Goal: Task Accomplishment & Management: Manage account settings

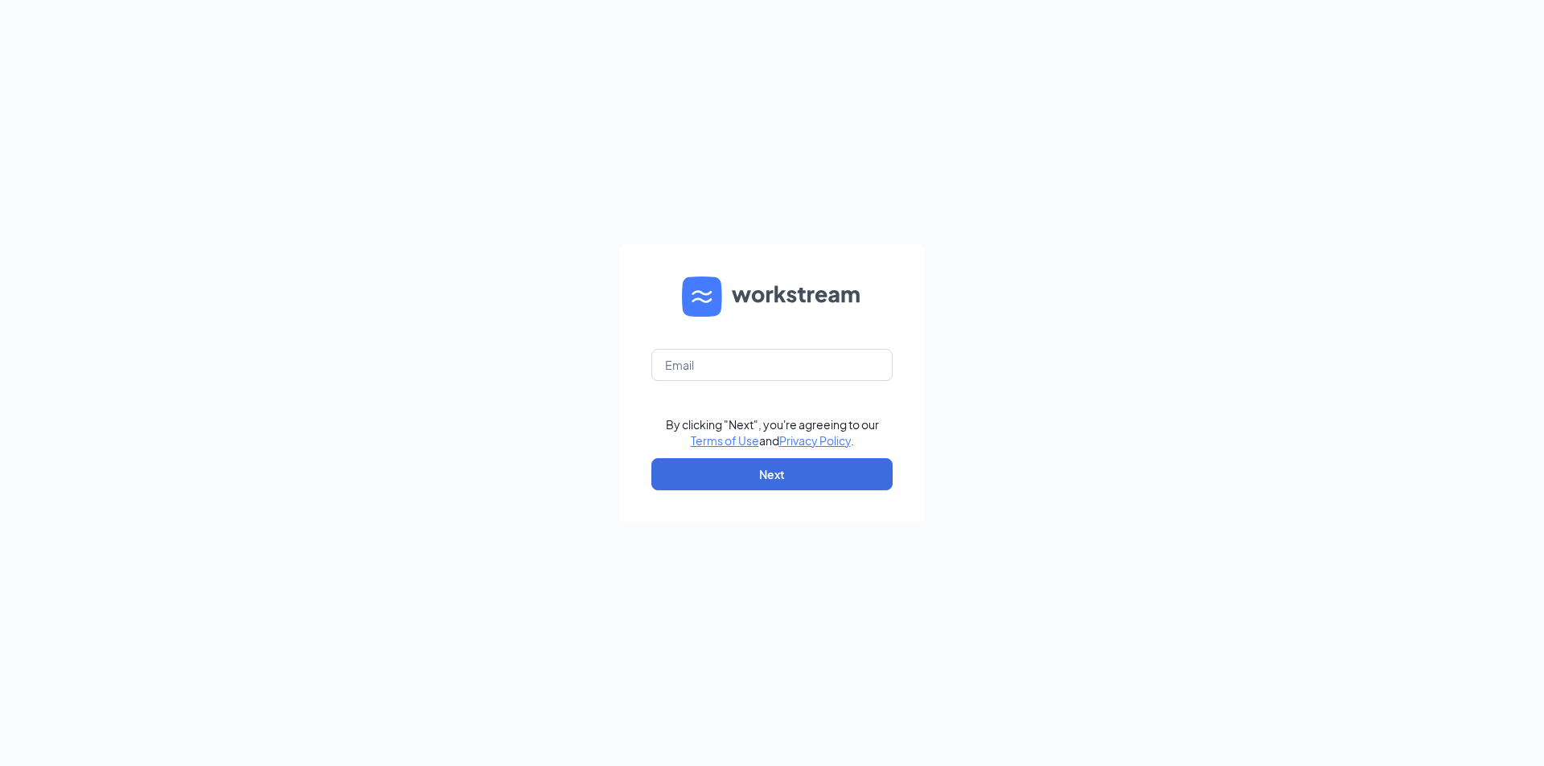
click at [742, 342] on form "By clicking "Next", you're agreeing to our Terms of Use and Privacy Policy . Ne…" at bounding box center [772, 383] width 306 height 278
click at [749, 363] on input "text" at bounding box center [771, 365] width 241 height 32
type input "mackenzie.cole@petsuitesofamerica.com"
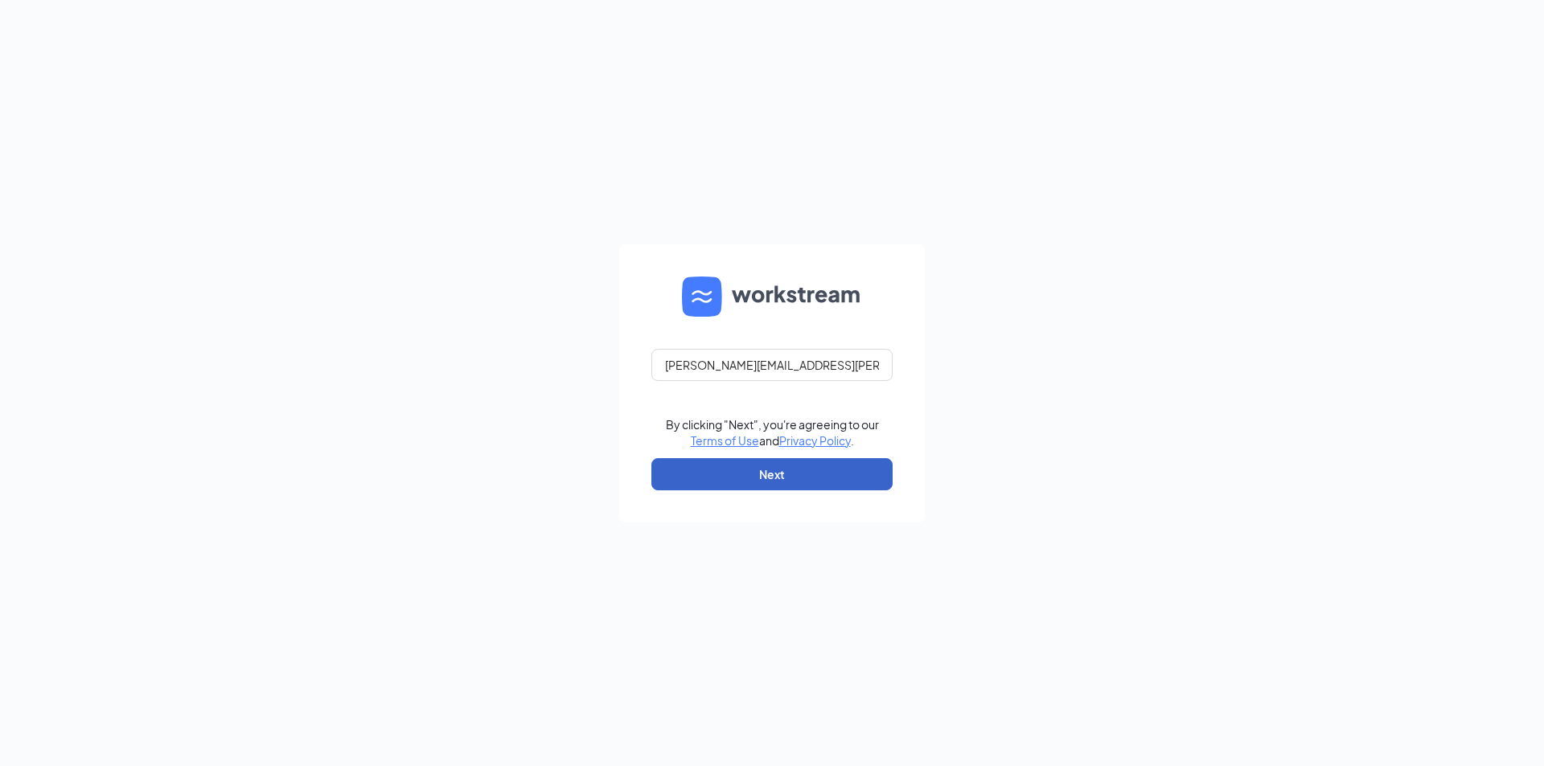
click at [801, 488] on button "Next" at bounding box center [771, 474] width 241 height 32
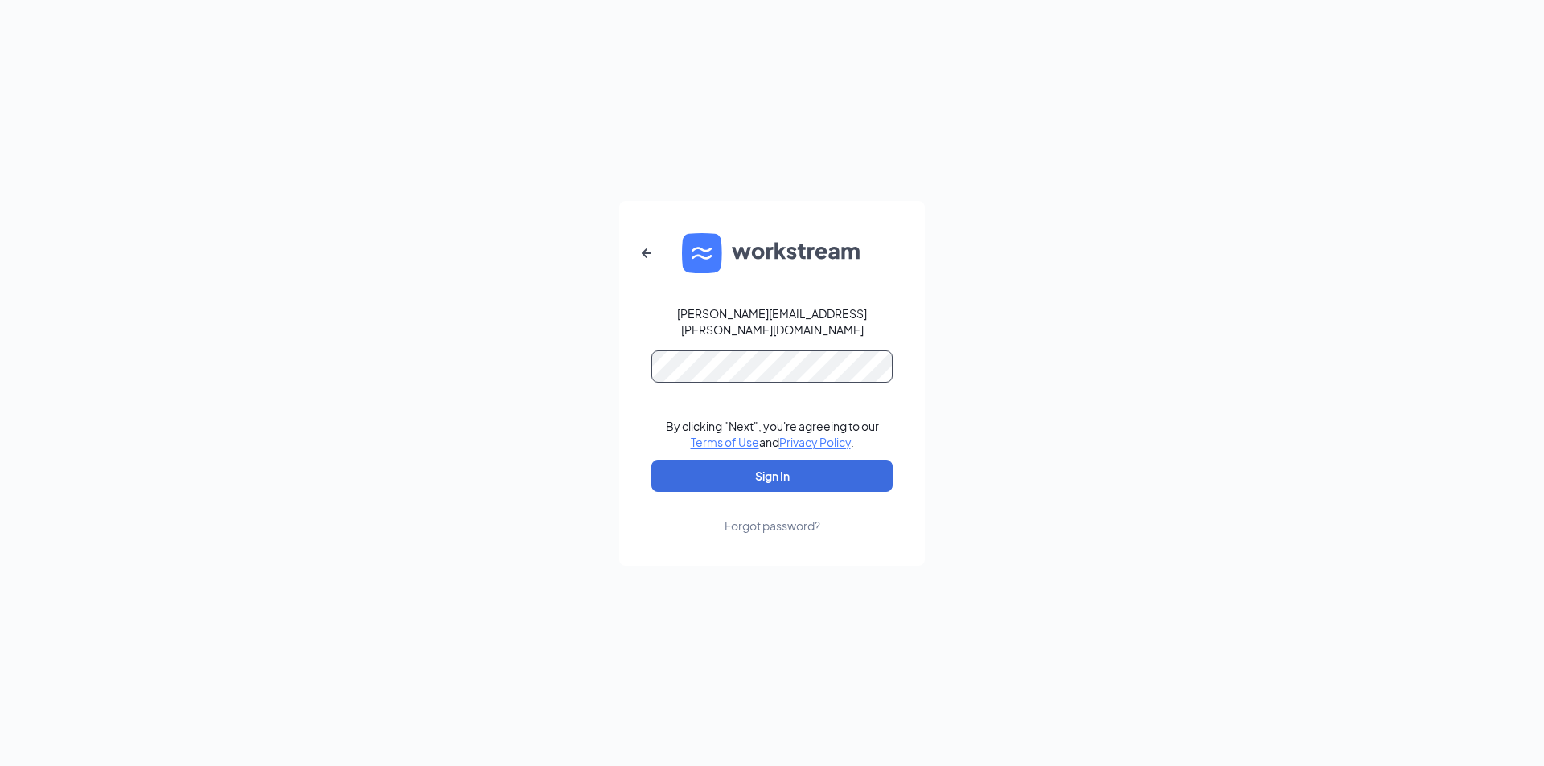
click at [651, 460] on button "Sign In" at bounding box center [771, 476] width 241 height 32
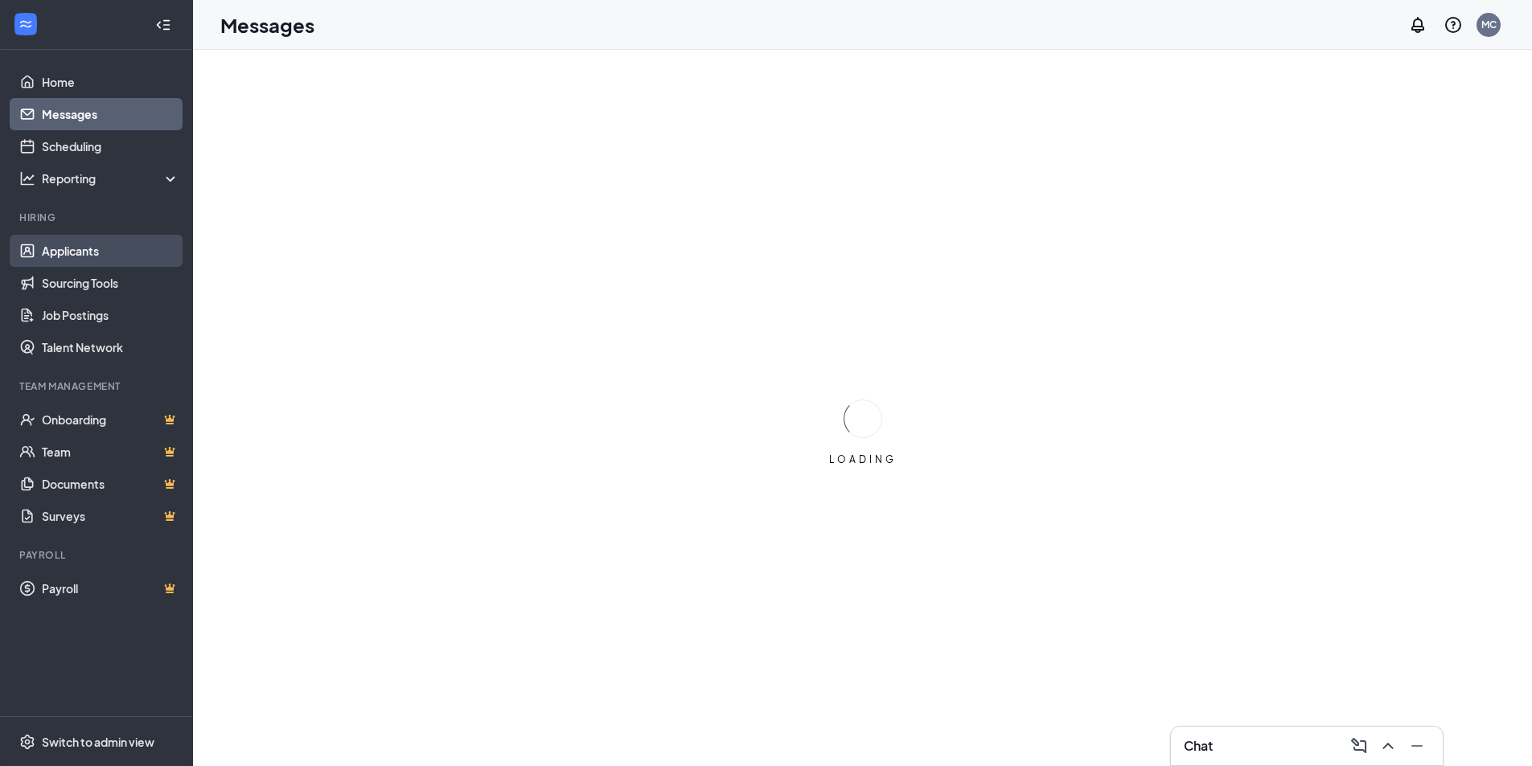
click at [86, 250] on link "Applicants" at bounding box center [111, 251] width 138 height 32
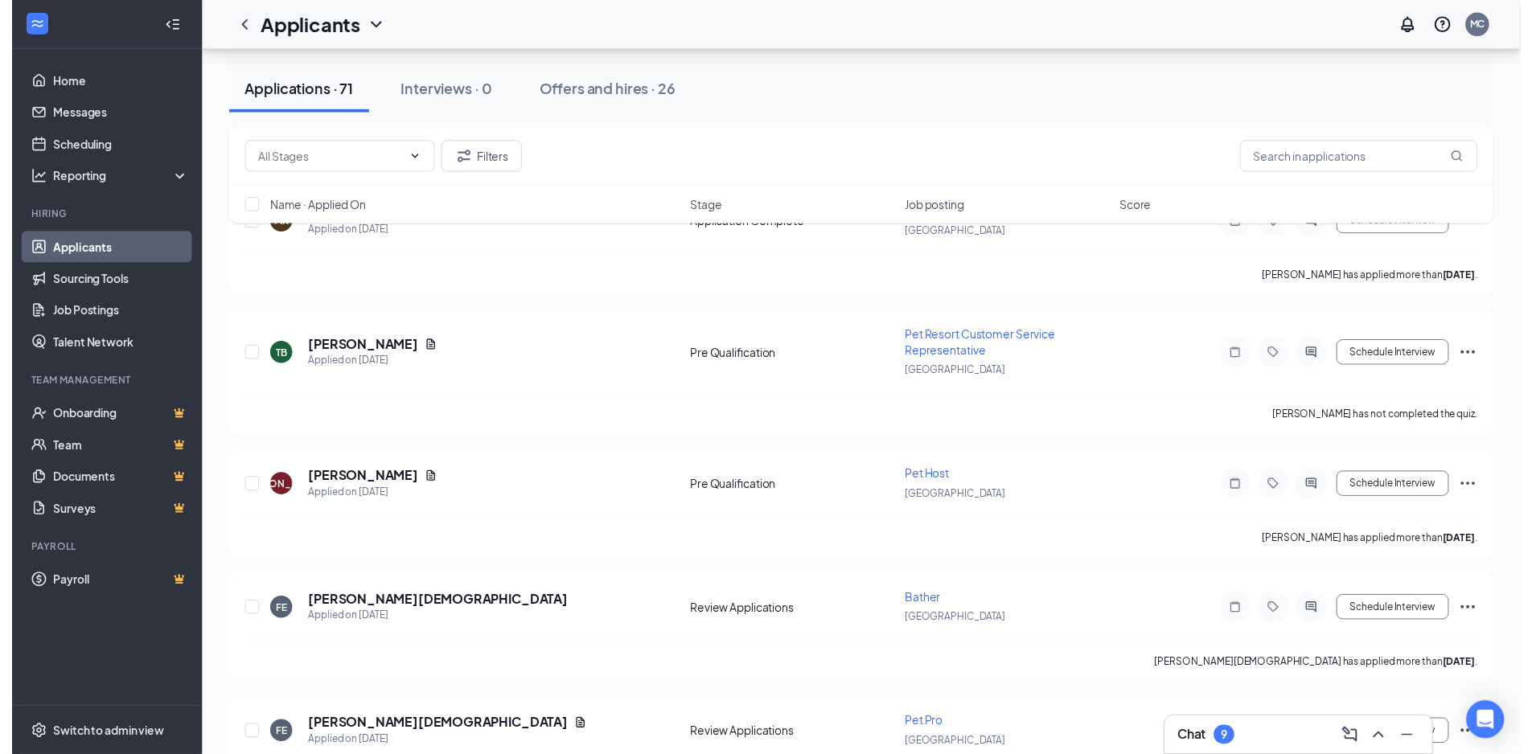
scroll to position [2408, 0]
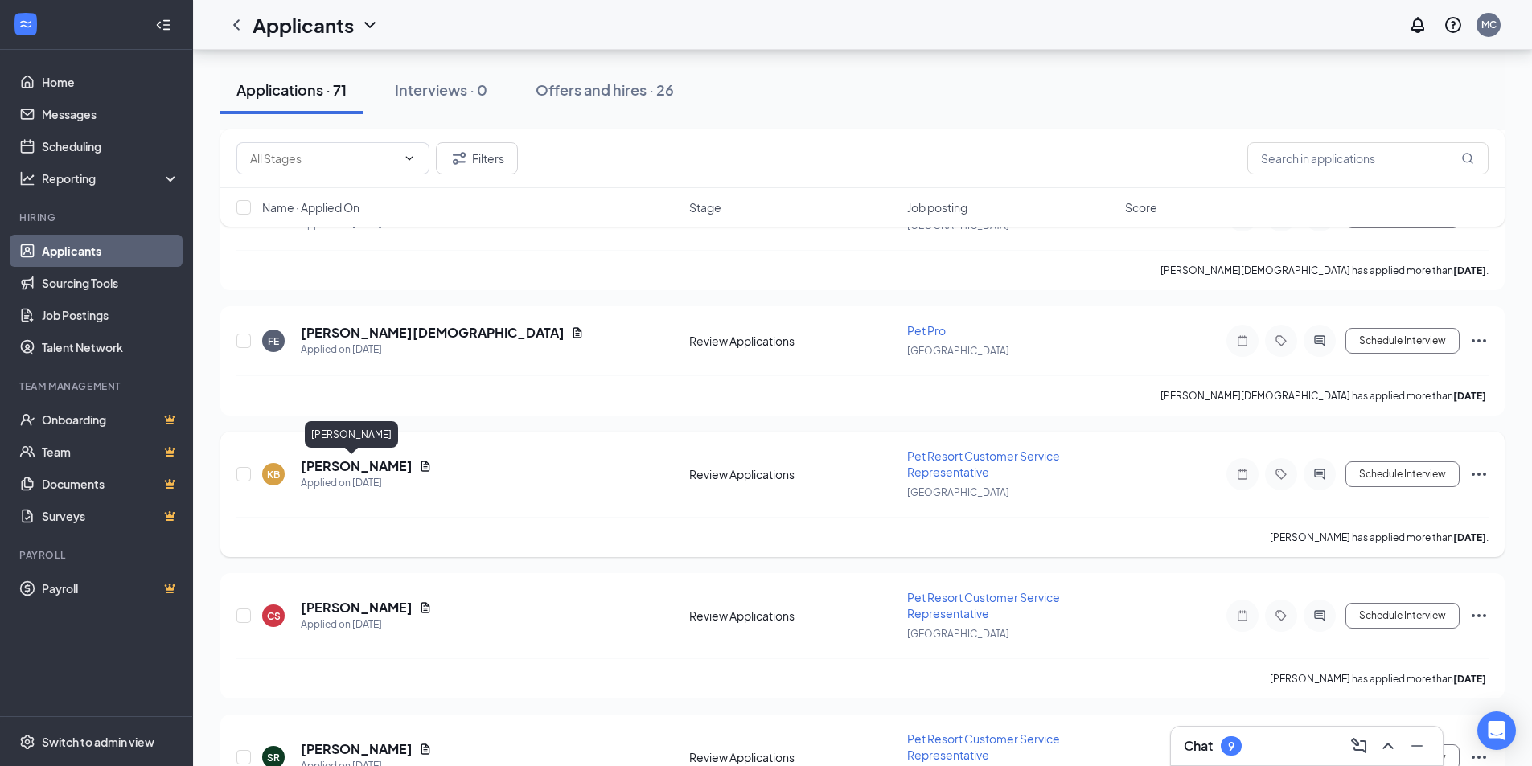
click at [346, 465] on h5 "[PERSON_NAME]" at bounding box center [357, 467] width 112 height 18
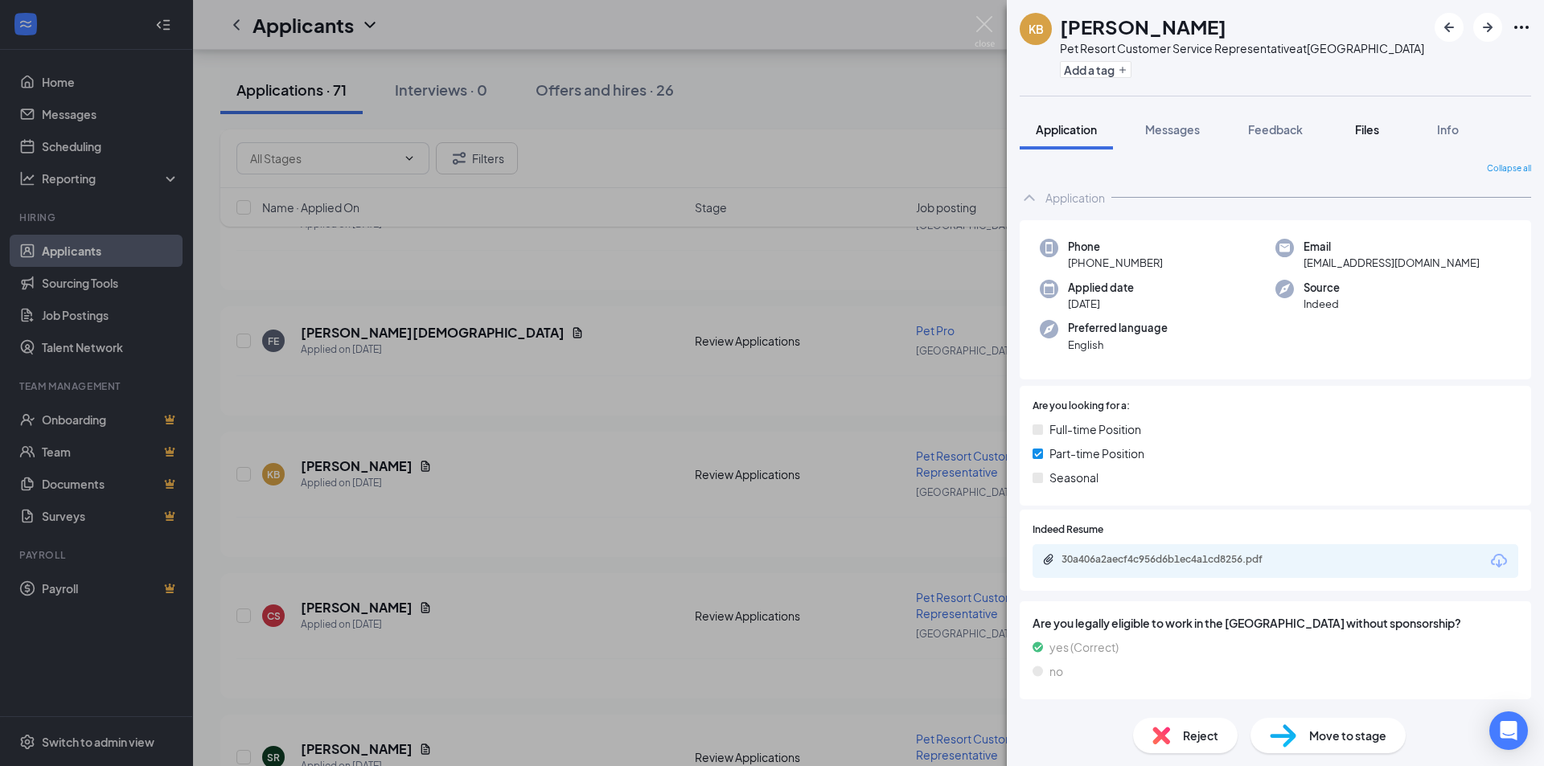
click at [1375, 128] on span "Files" at bounding box center [1367, 129] width 24 height 14
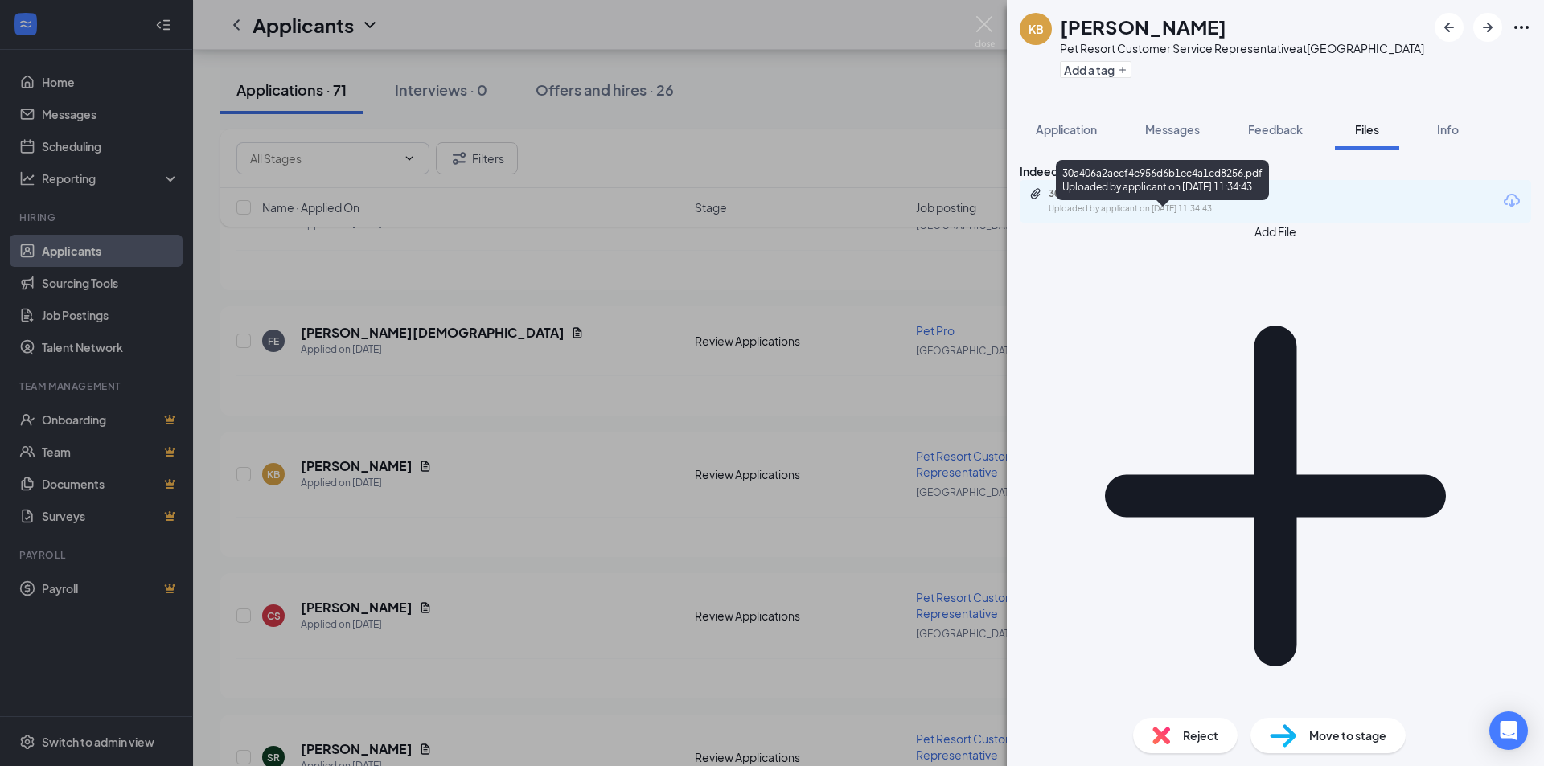
click at [1178, 216] on div "Uploaded by applicant on [DATE] 11:34:43" at bounding box center [1169, 209] width 241 height 13
click at [485, 146] on div "KB [PERSON_NAME] Pet Resort Customer Service Representative at [GEOGRAPHIC_DATA…" at bounding box center [772, 383] width 1544 height 766
